Goal: Check status

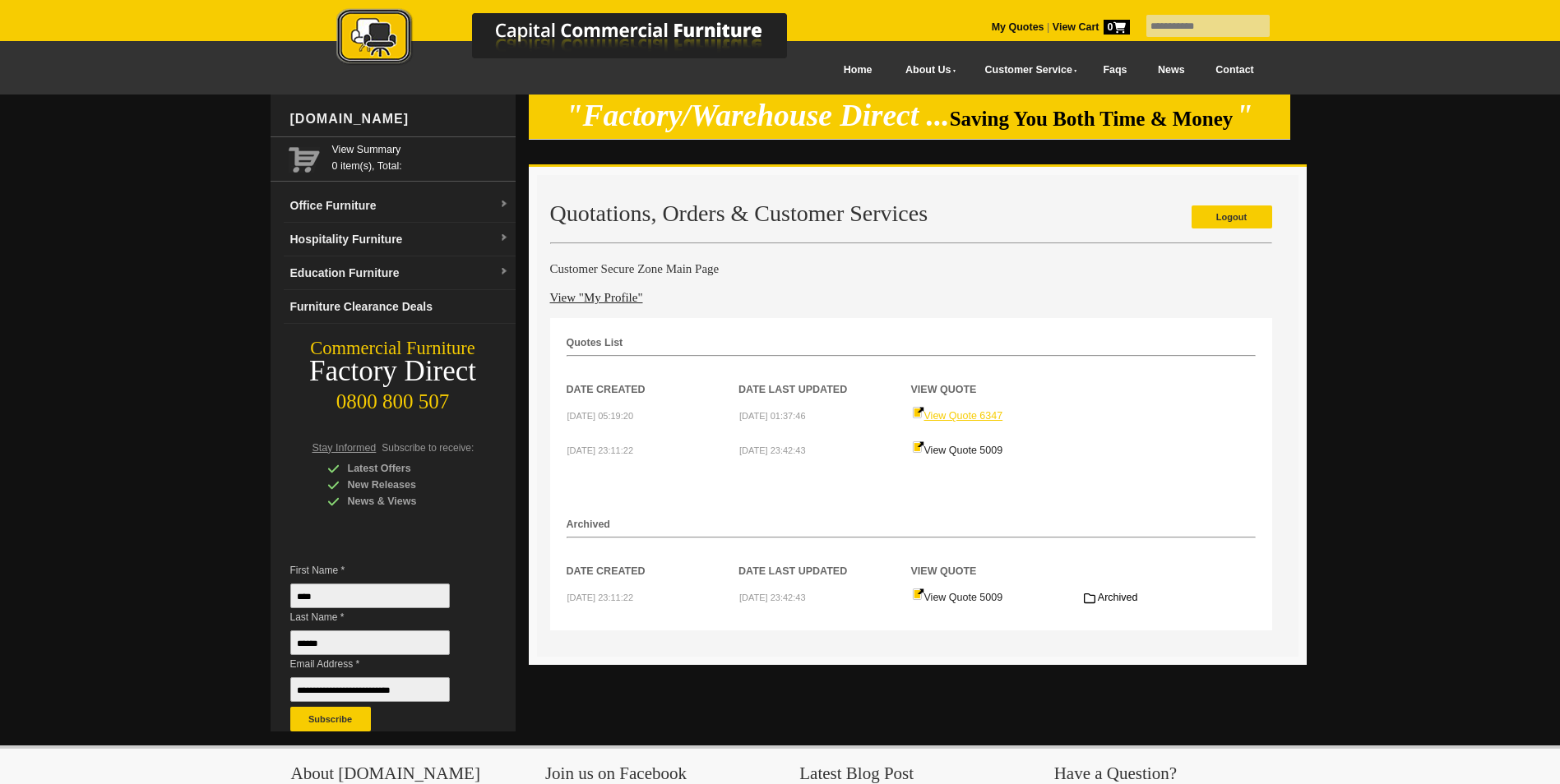
click at [940, 414] on link "View Quote 6347" at bounding box center [958, 416] width 91 height 11
